Goal: Task Accomplishment & Management: Use online tool/utility

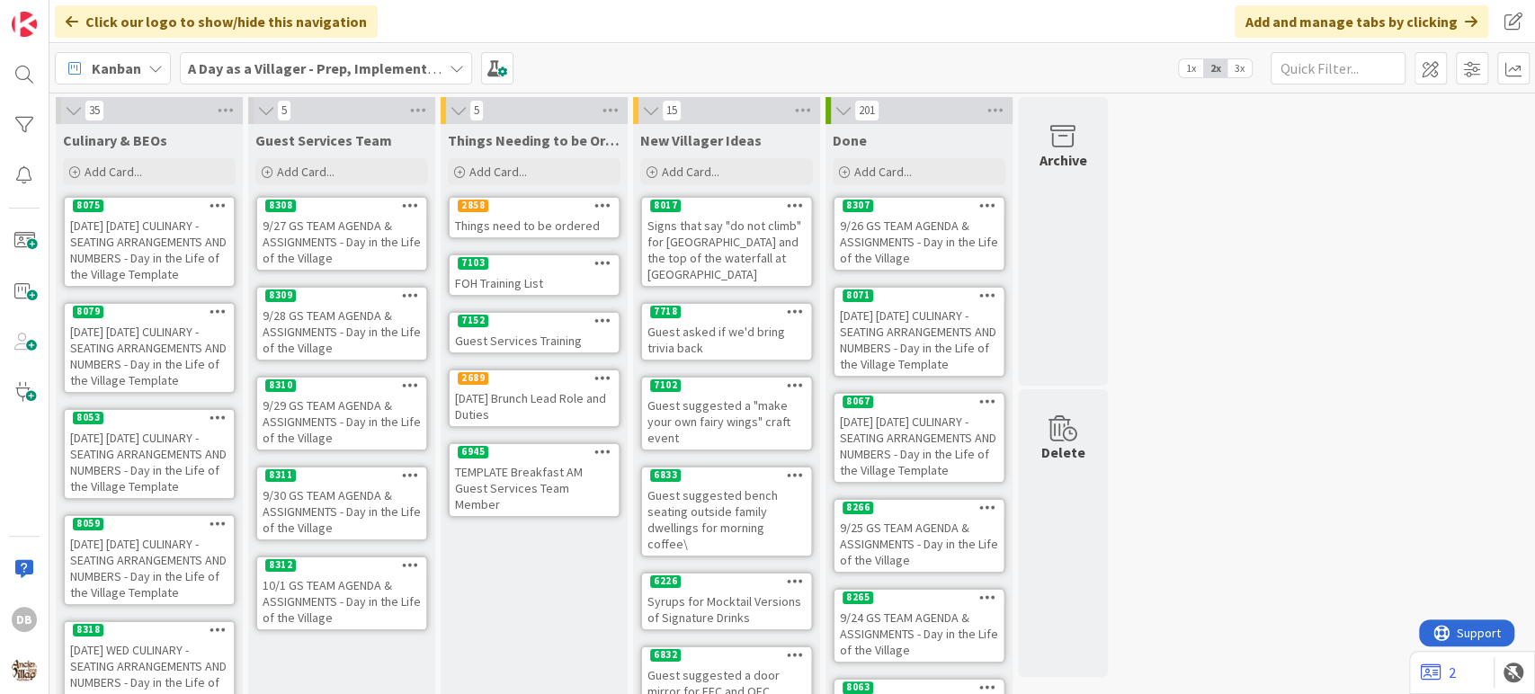
click at [361, 249] on div "9/27 GS TEAM AGENDA & ASSIGNMENTS - Day in the Life of the Village" at bounding box center [341, 242] width 169 height 56
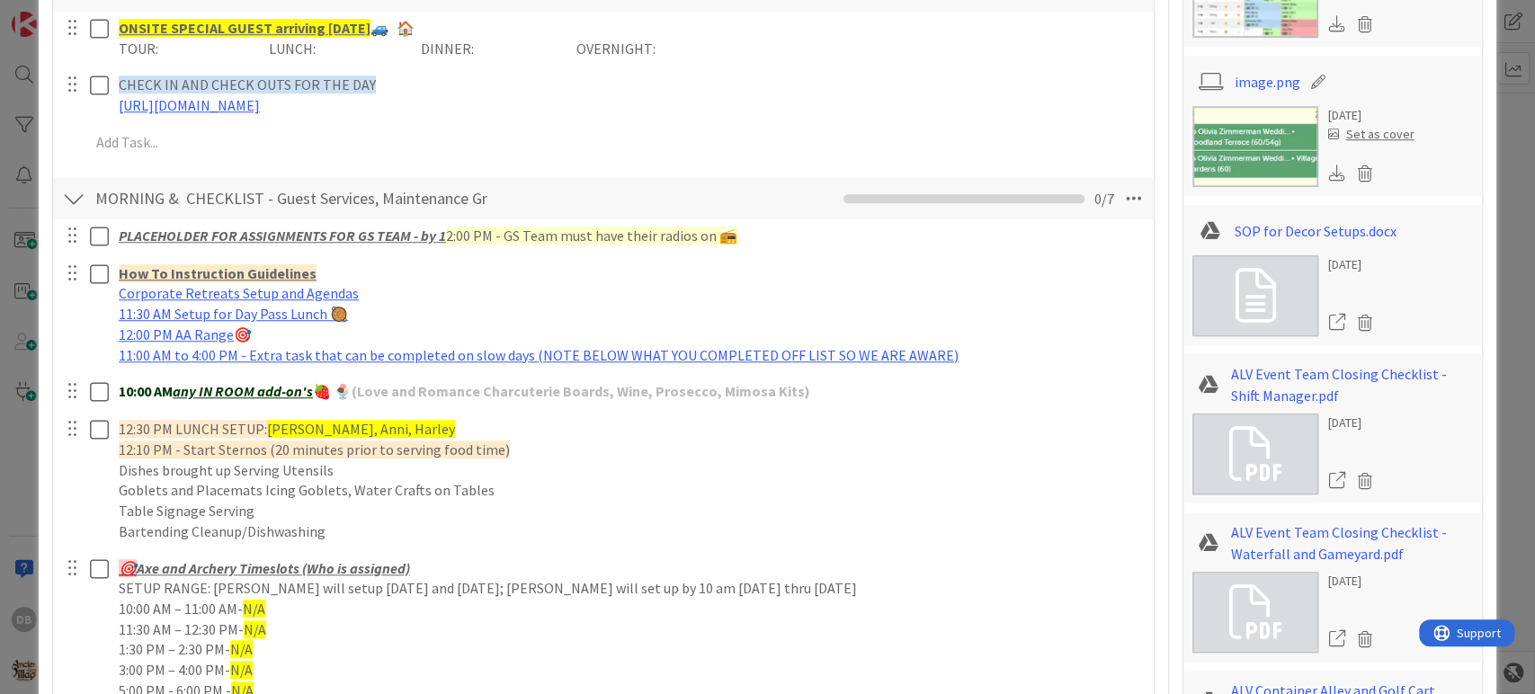
scroll to position [200, 0]
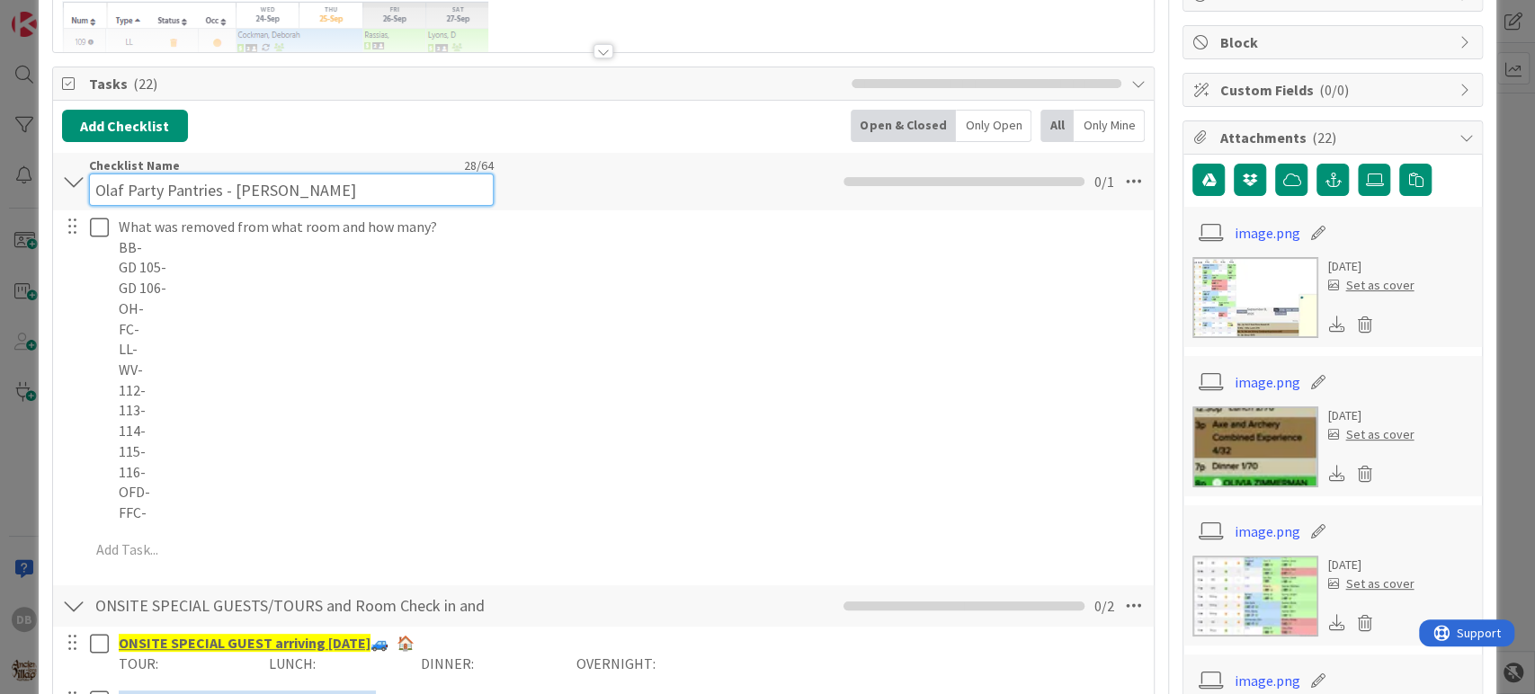
click at [288, 175] on input "Olaf Party Pantries - [PERSON_NAME]" at bounding box center [291, 190] width 405 height 32
drag, startPoint x: 289, startPoint y: 186, endPoint x: 232, endPoint y: 186, distance: 57.5
click at [232, 186] on input "Olaf Party Pantries - [PERSON_NAME]" at bounding box center [291, 190] width 405 height 32
type input "Olaf Party Pantries - Kon"
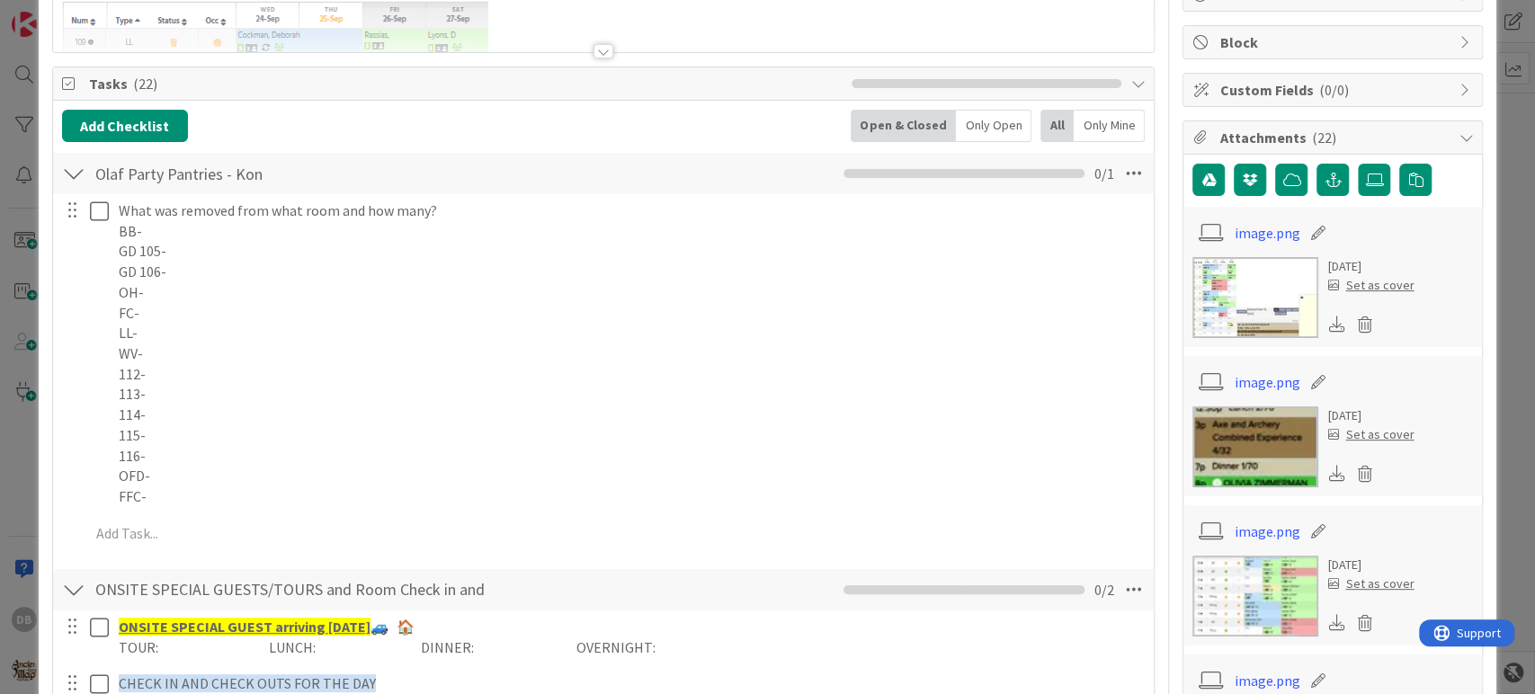
click at [546, 136] on div "Add Checklist Open & Closed Only Open All Only Mine" at bounding box center [603, 126] width 1083 height 32
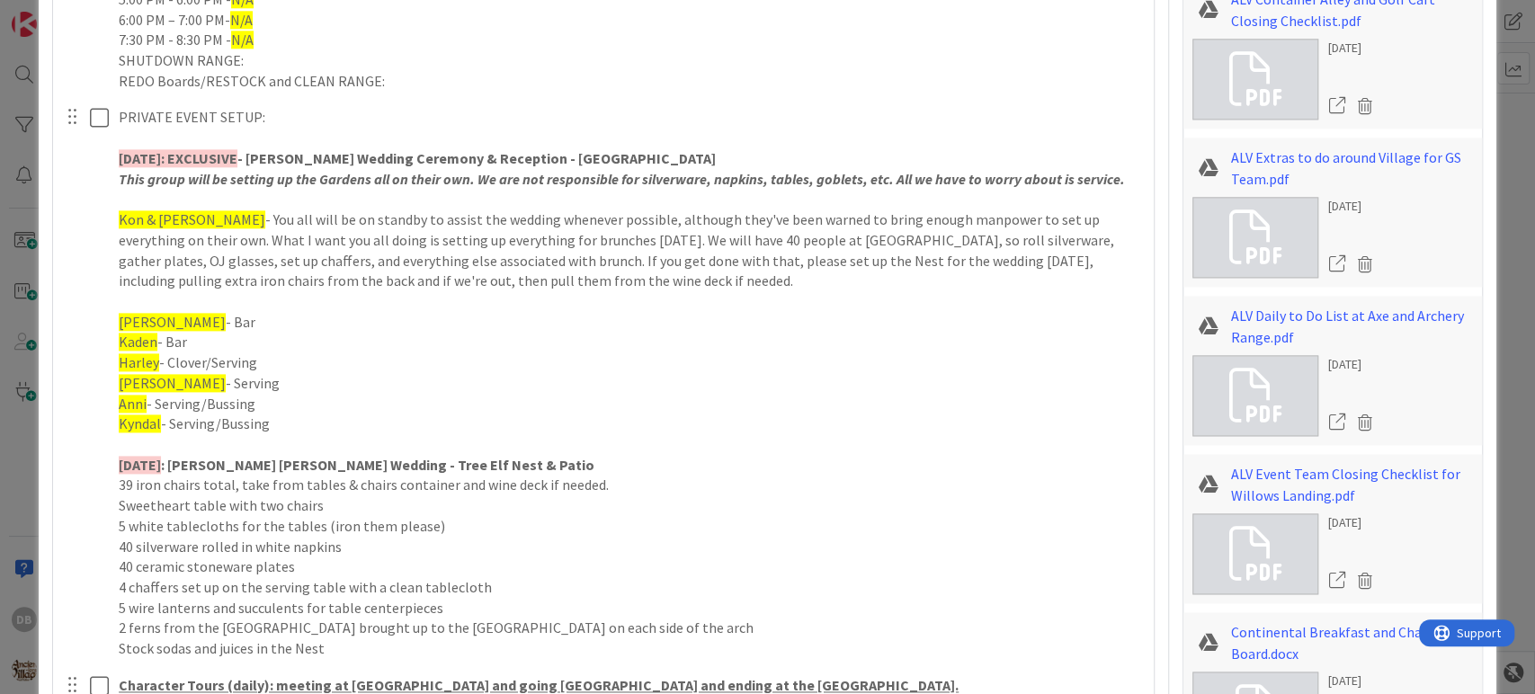
scroll to position [1598, 0]
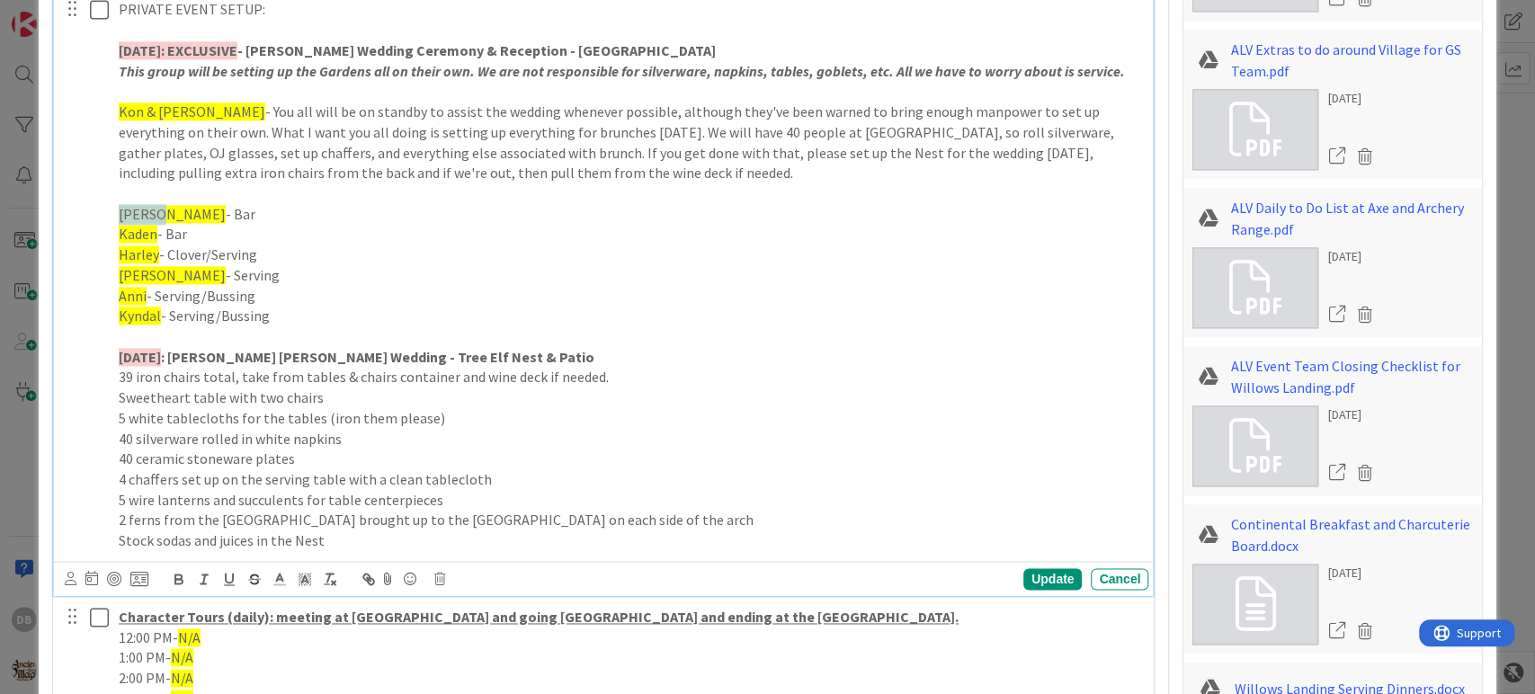
drag, startPoint x: 156, startPoint y: 211, endPoint x: 111, endPoint y: 216, distance: 45.2
click at [111, 216] on div "PRIVATE EVENT SETUP: [DATE]: EXCLUSIVE - [PERSON_NAME] Wedding Ceremony & Recep…" at bounding box center [629, 275] width 1037 height 562
drag, startPoint x: 154, startPoint y: 252, endPoint x: 116, endPoint y: 251, distance: 37.8
click at [116, 251] on div "PRIVATE EVENT SETUP: [DATE]: EXCLUSIVE - [PERSON_NAME] Wedding Ceremony & Recep…" at bounding box center [629, 275] width 1037 height 562
drag, startPoint x: 226, startPoint y: 272, endPoint x: 106, endPoint y: 264, distance: 119.8
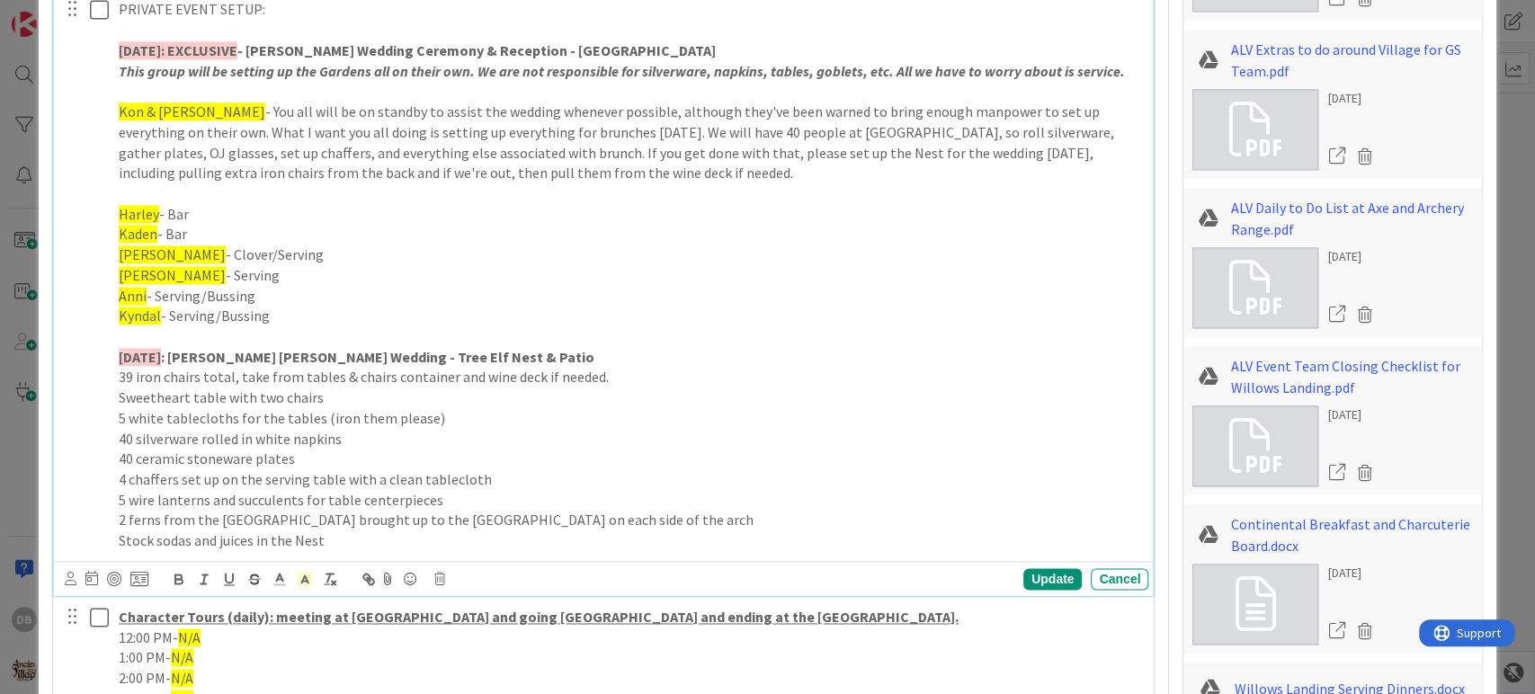
click at [106, 264] on div "PRIVATE EVENT SETUP: [DATE]: EXCLUSIVE - [PERSON_NAME] Wedding Ceremony & Recep…" at bounding box center [605, 275] width 1088 height 562
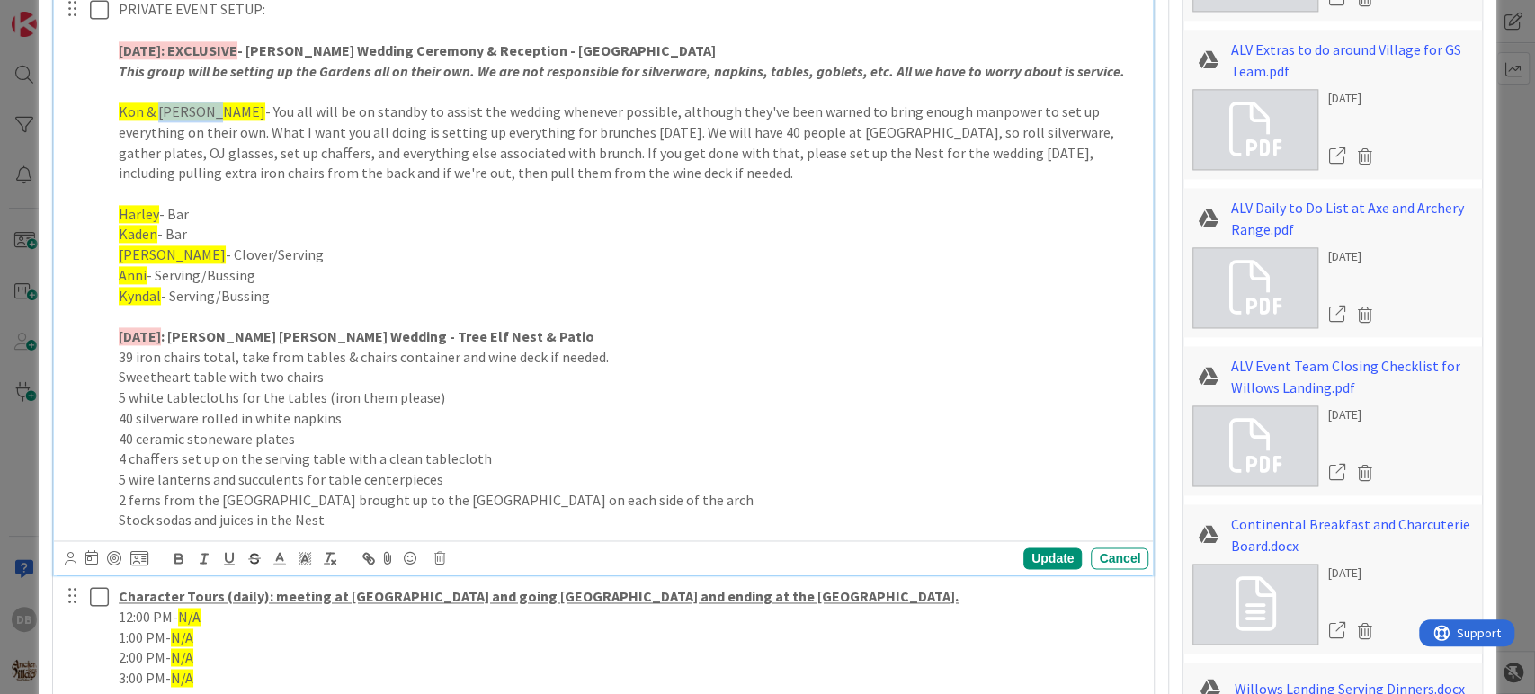
drag, startPoint x: 211, startPoint y: 110, endPoint x: 158, endPoint y: 110, distance: 53.0
click at [158, 110] on span "Kon & [PERSON_NAME]" at bounding box center [192, 111] width 147 height 18
click at [1031, 556] on div "Update" at bounding box center [1052, 559] width 58 height 22
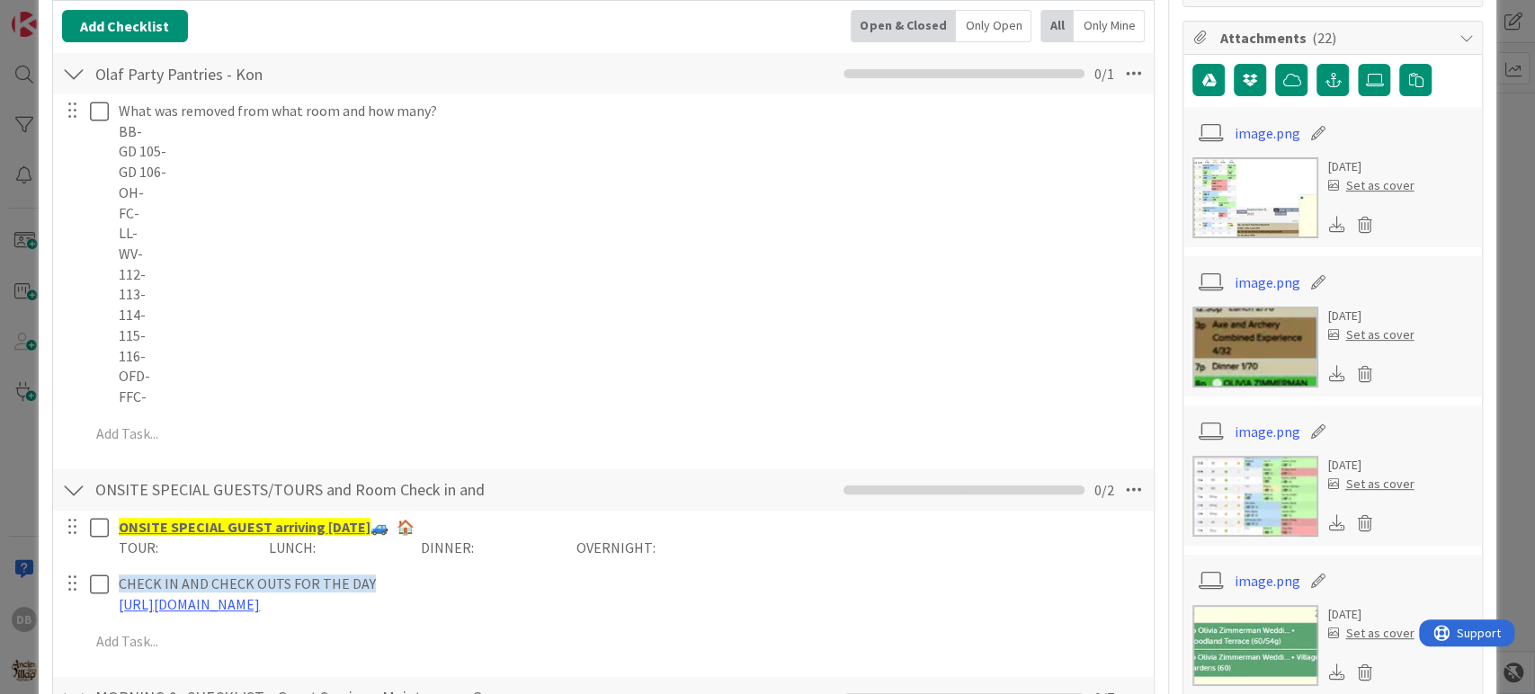
scroll to position [0, 0]
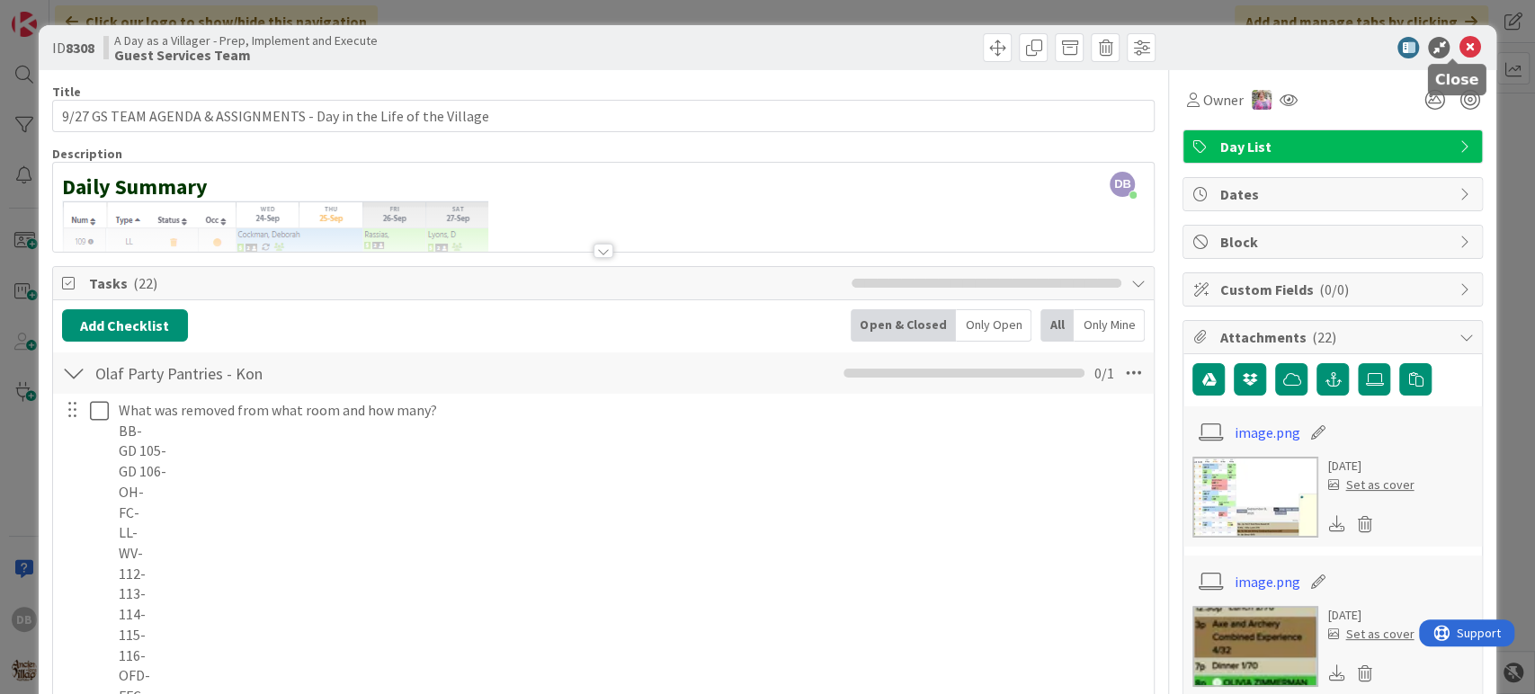
click at [1458, 51] on icon at bounding box center [1469, 48] width 22 height 22
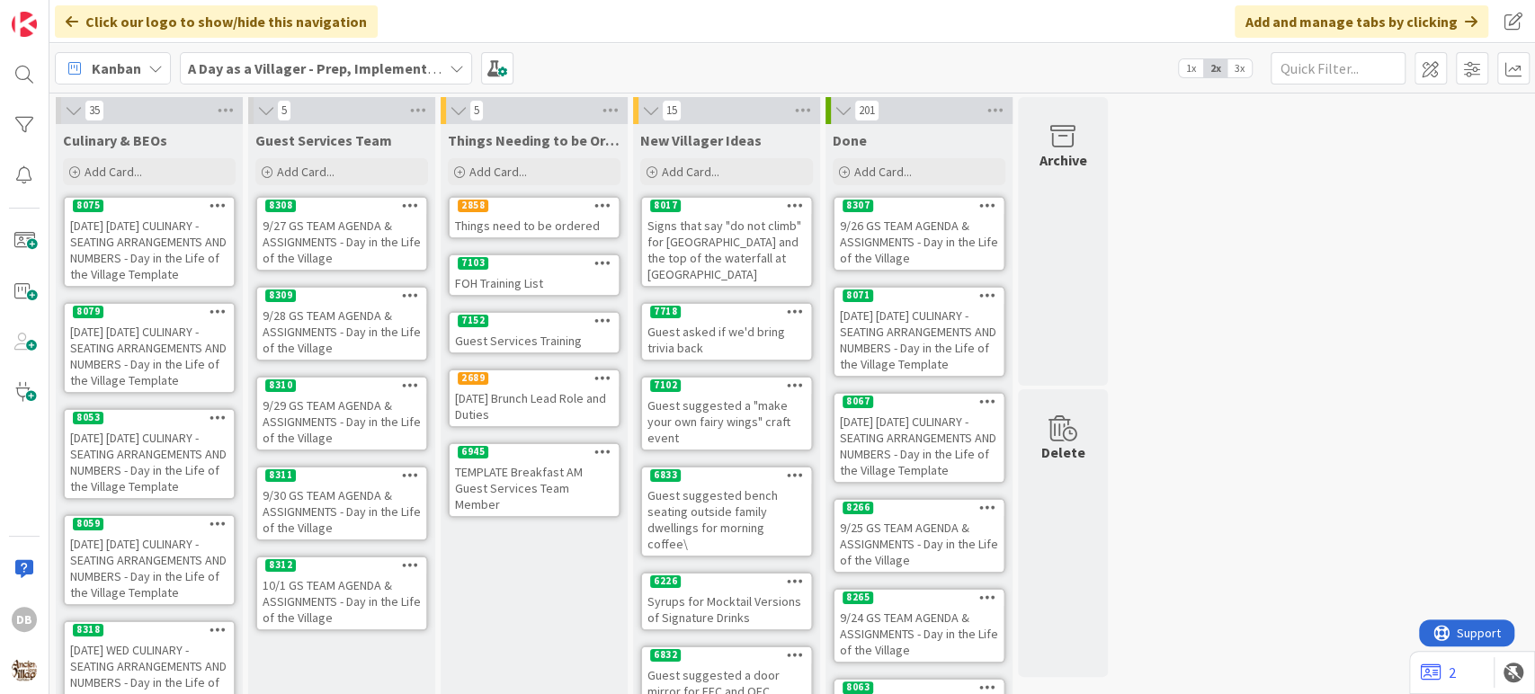
click at [374, 322] on div "9/28 GS TEAM AGENDA & ASSIGNMENTS - Day in the Life of the Village" at bounding box center [341, 332] width 169 height 56
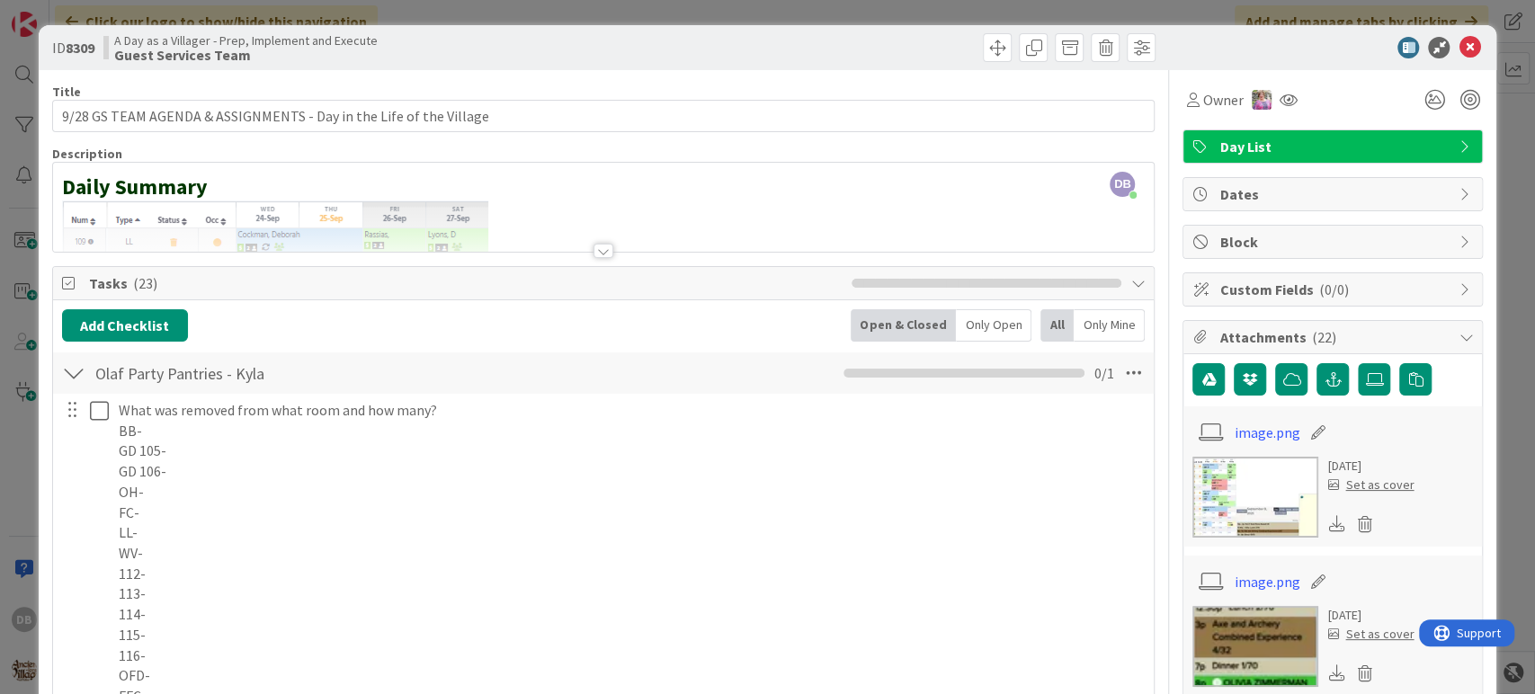
click at [1458, 37] on icon at bounding box center [1469, 48] width 22 height 22
